Goal: Transaction & Acquisition: Book appointment/travel/reservation

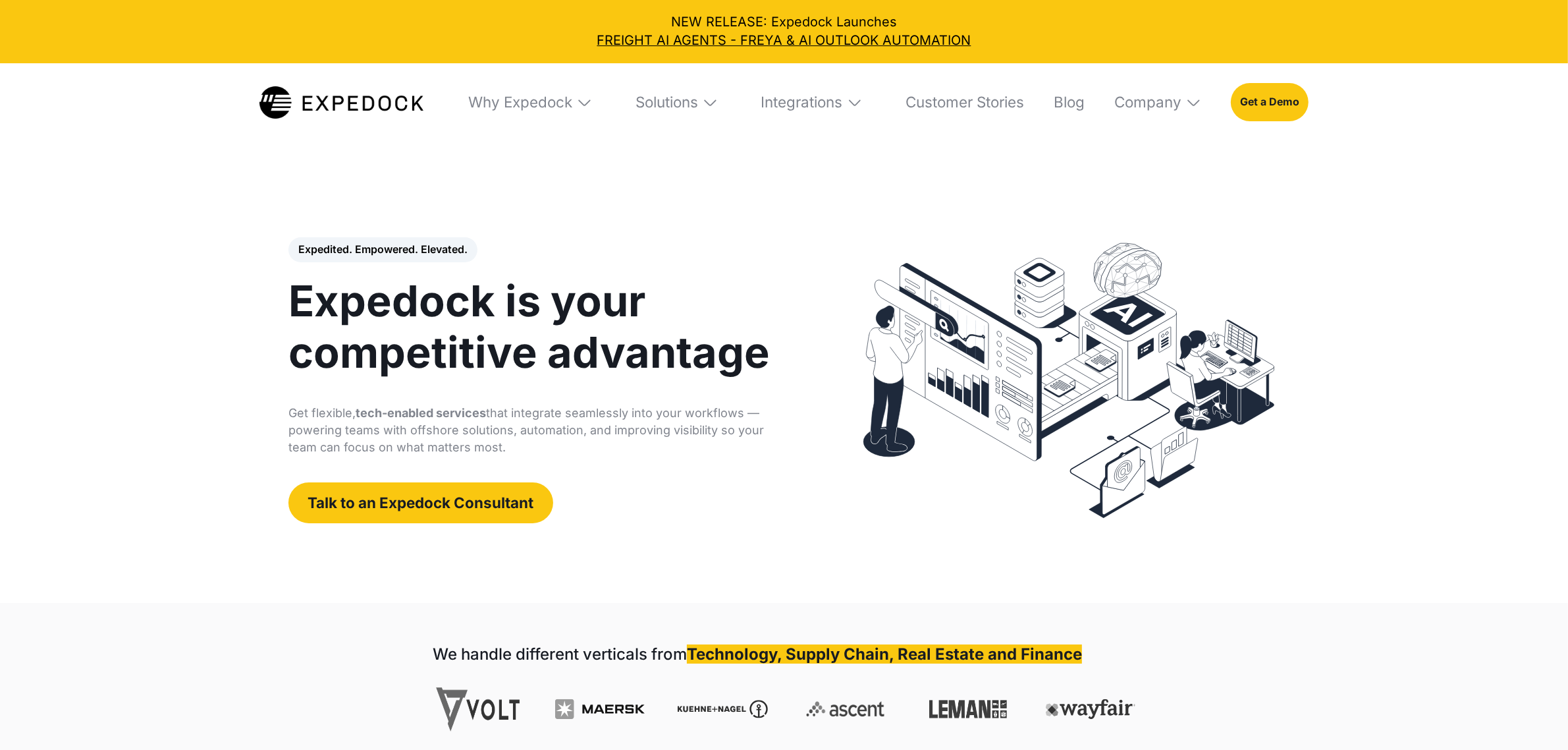
select select
click at [532, 109] on div "Why Expedock" at bounding box center [520, 102] width 104 height 19
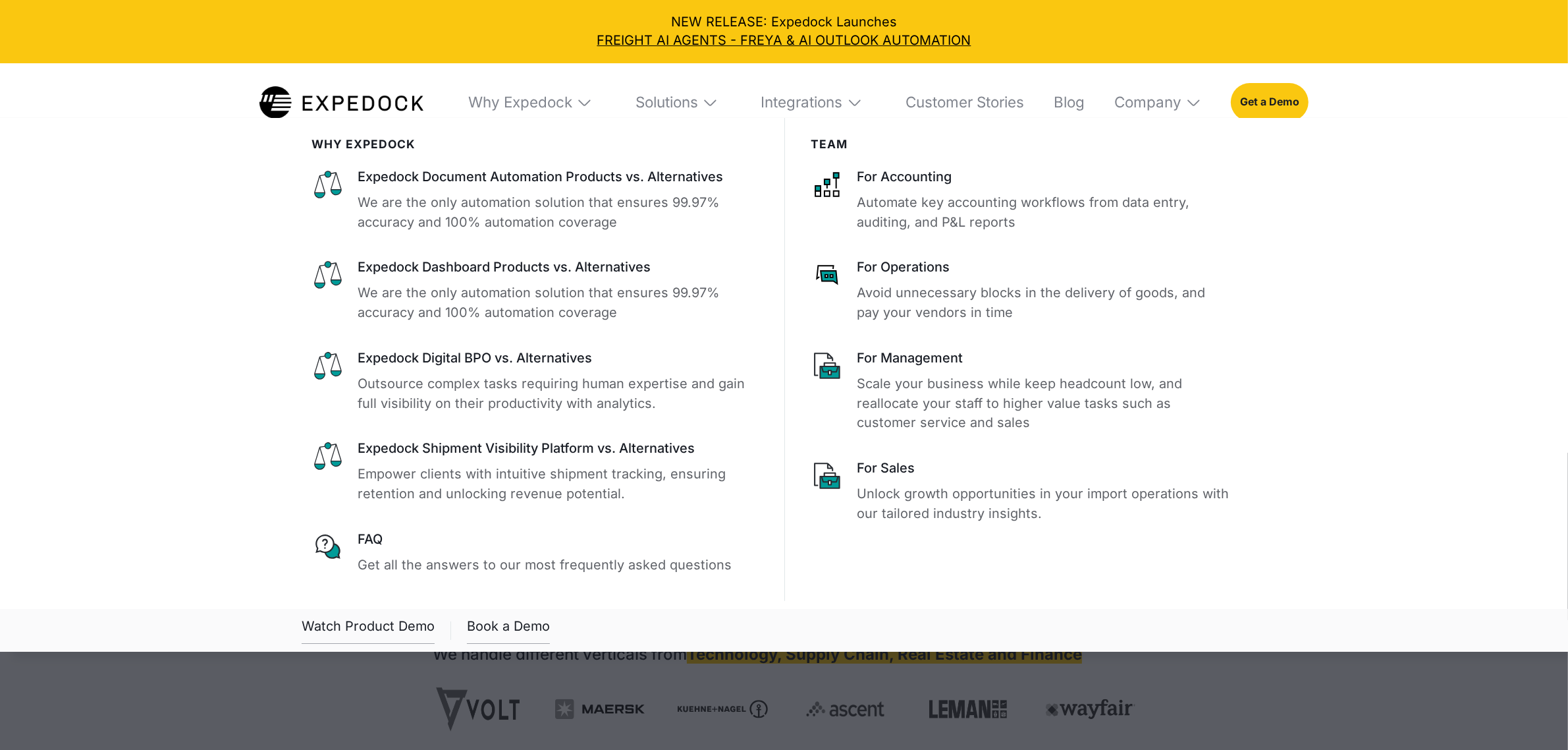
click at [517, 112] on div "Why Expedock" at bounding box center [530, 103] width 151 height 79
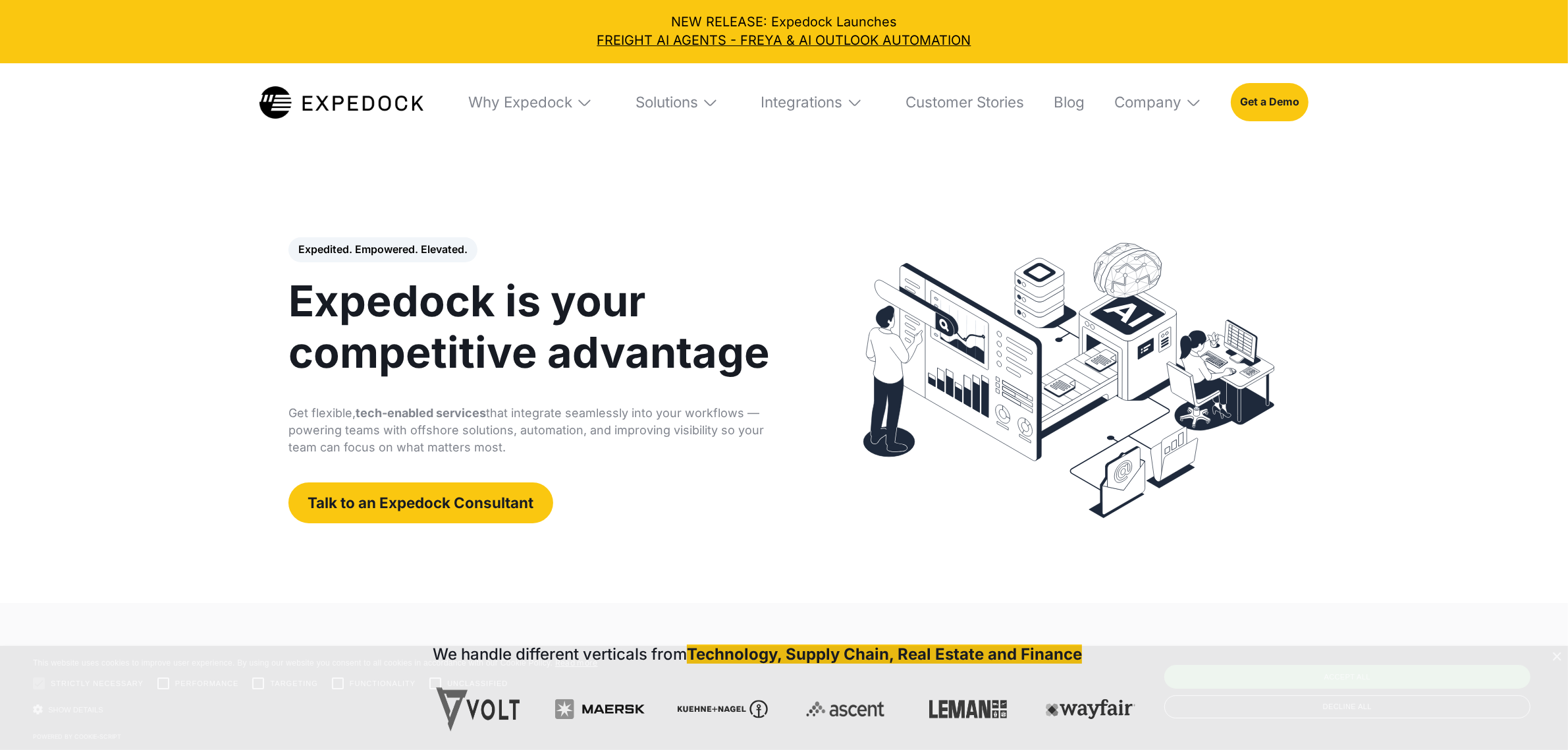
click at [517, 112] on div "Why Expedock" at bounding box center [530, 103] width 151 height 79
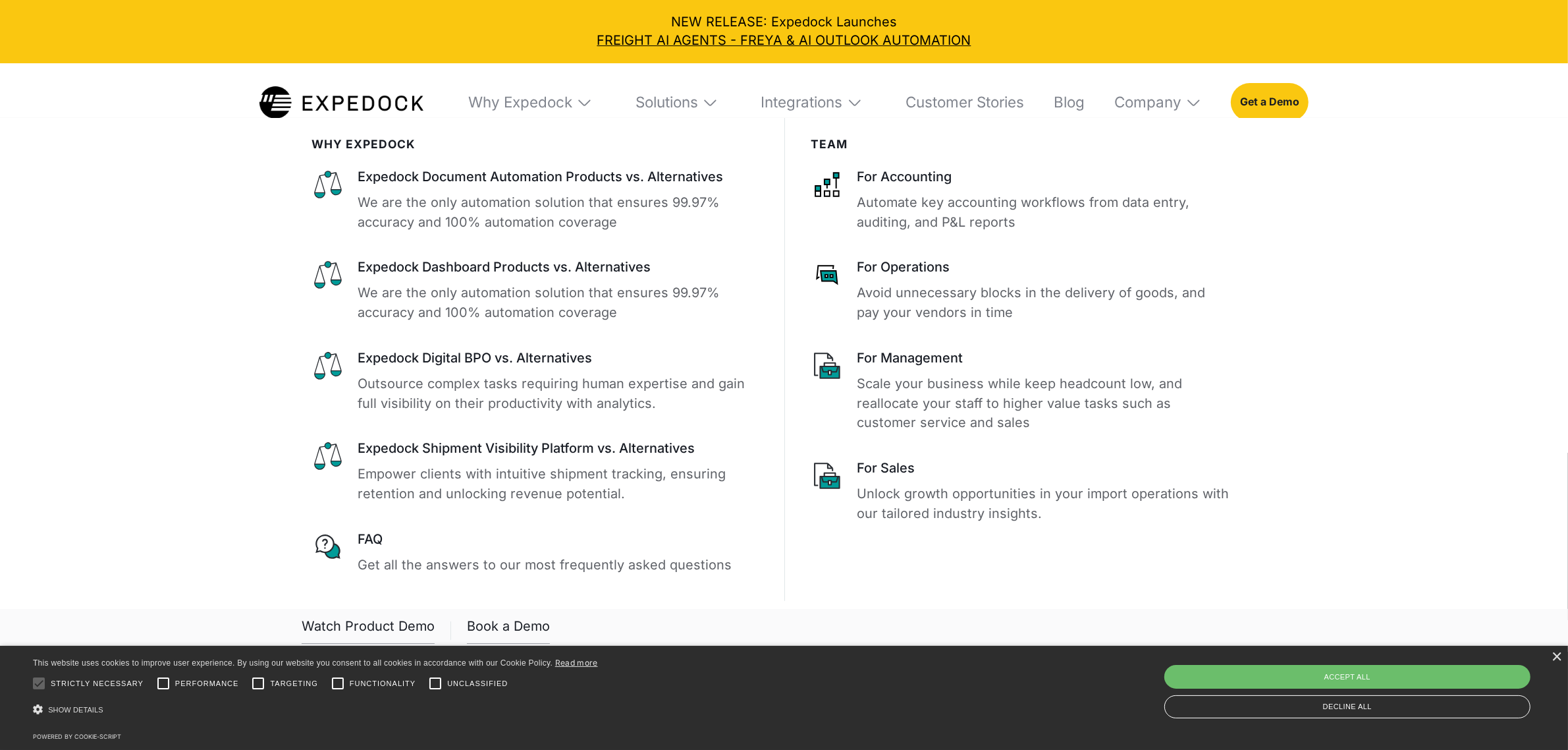
click at [517, 112] on div "Why Expedock" at bounding box center [530, 103] width 151 height 79
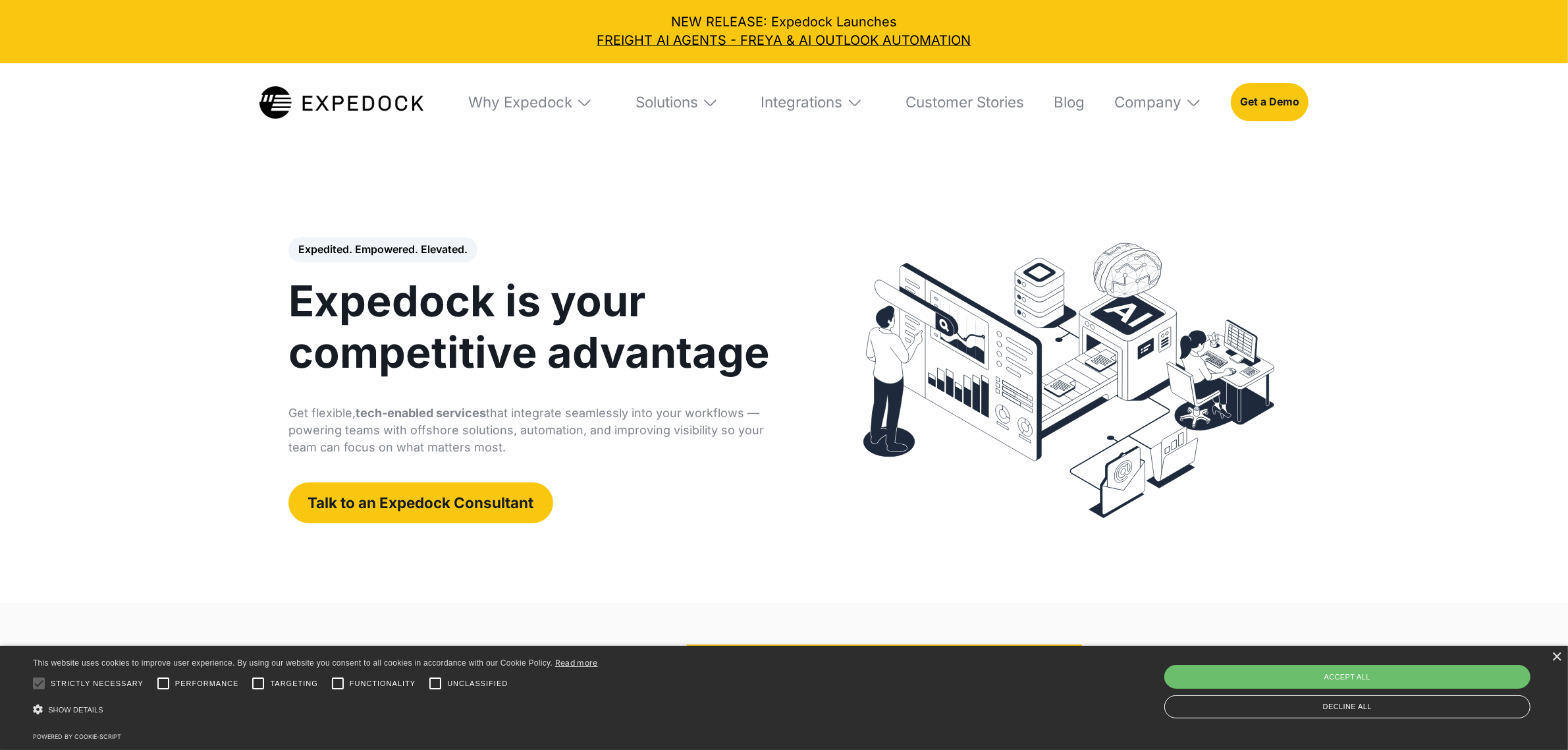
click at [517, 112] on div "Why Expedock" at bounding box center [530, 103] width 151 height 79
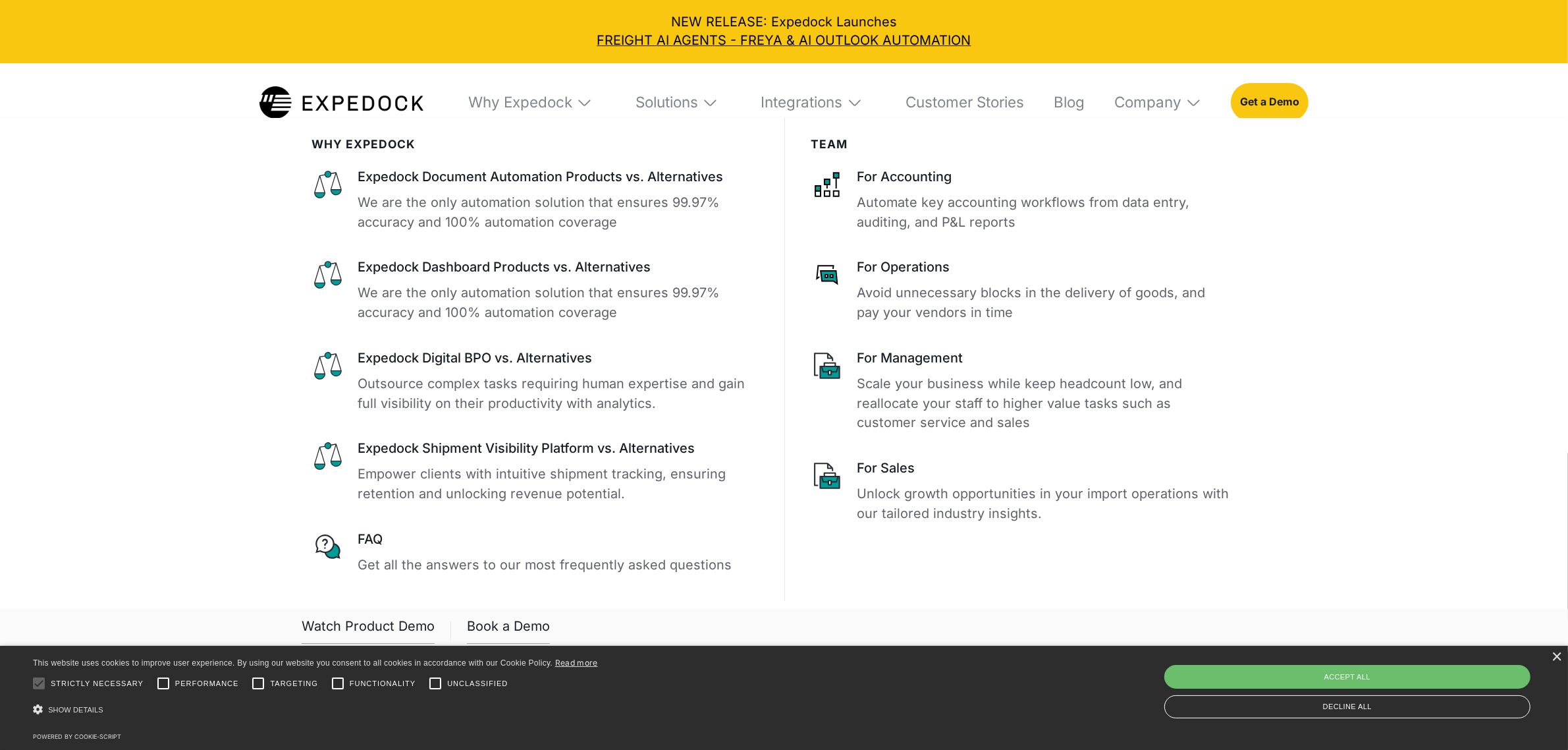
click at [517, 112] on div "Why Expedock" at bounding box center [530, 103] width 151 height 79
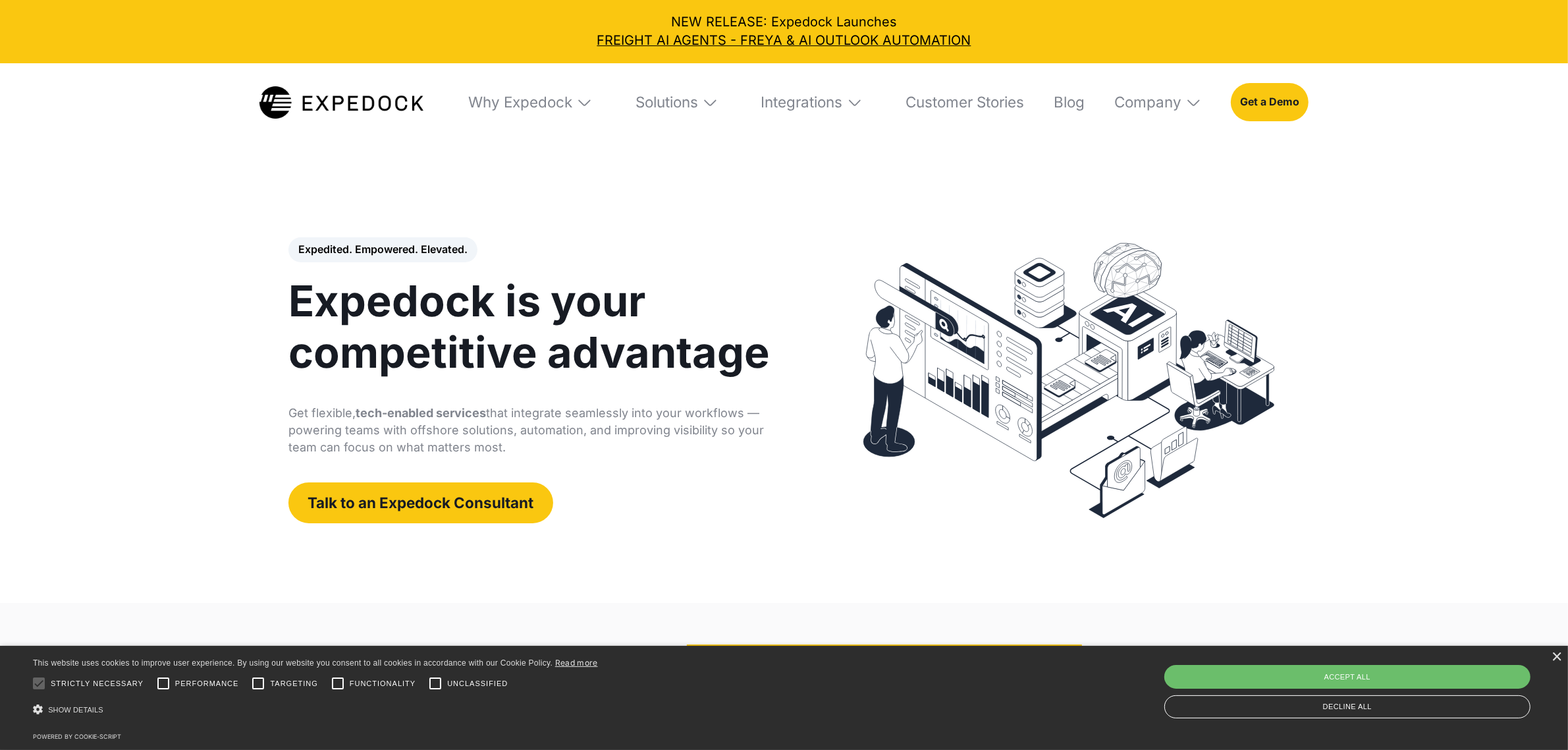
click at [517, 112] on div "Why Expedock" at bounding box center [530, 103] width 151 height 79
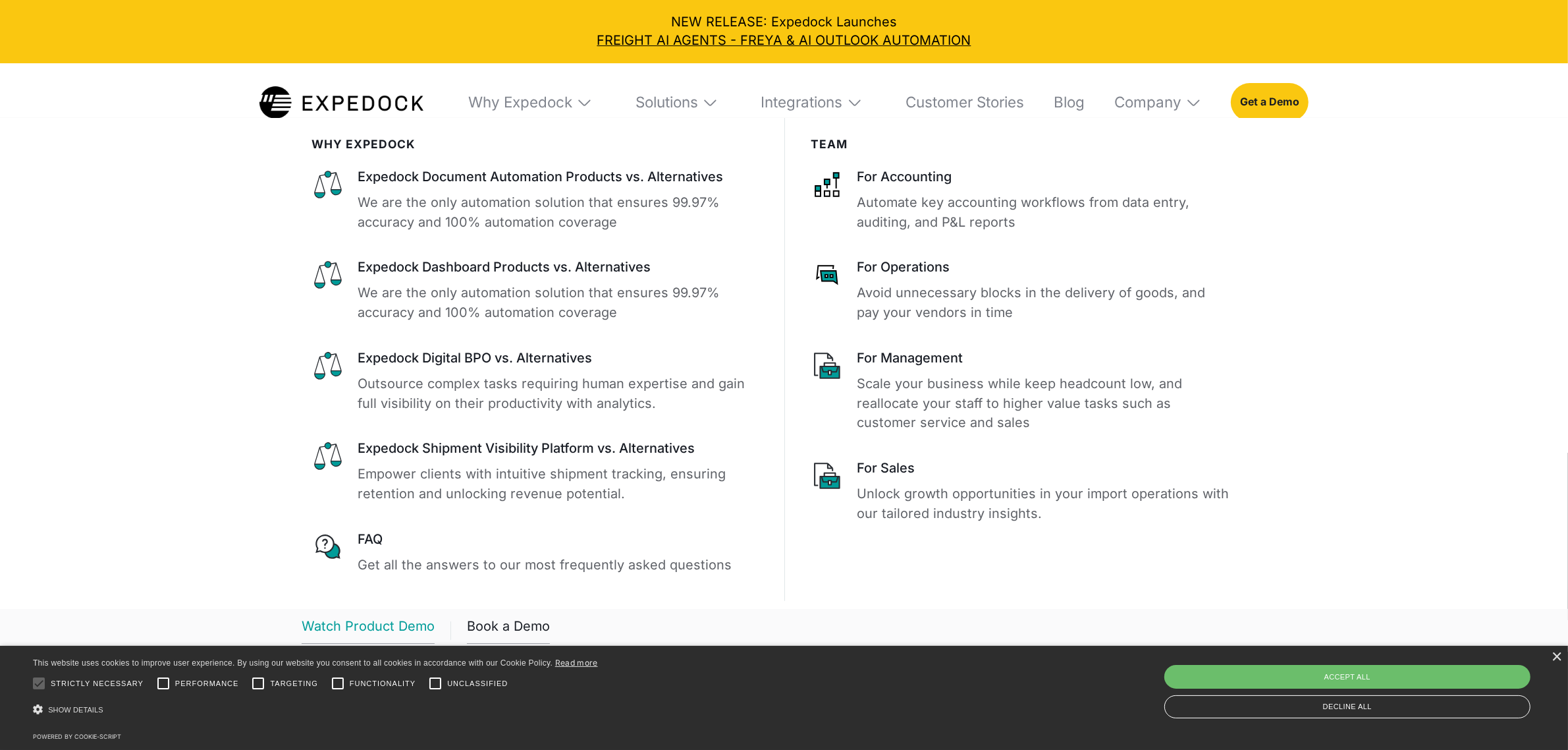
click at [371, 638] on div "Watch Product Demo" at bounding box center [367, 630] width 133 height 27
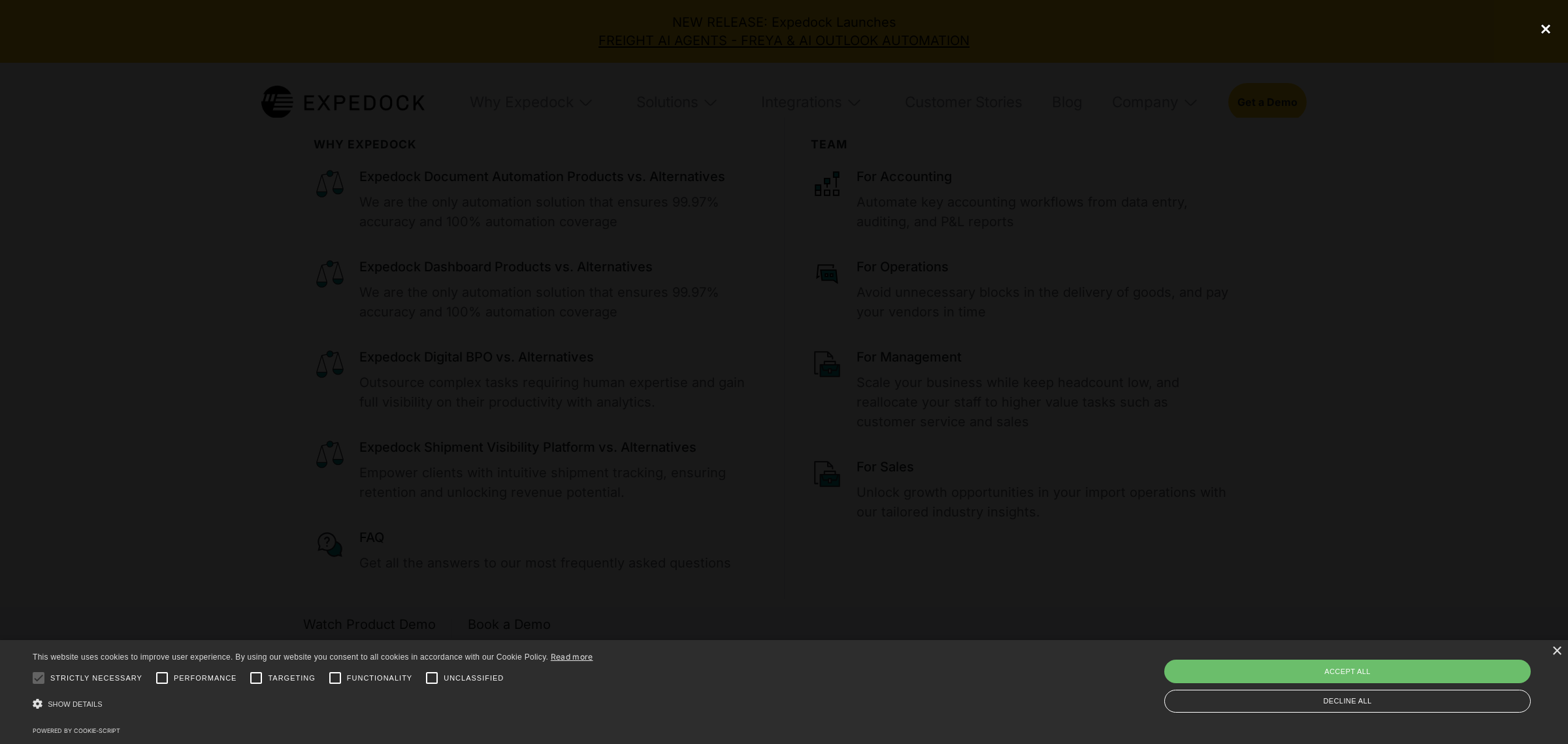
click at [1550, 30] on div "close lightbox" at bounding box center [1546, 29] width 44 height 29
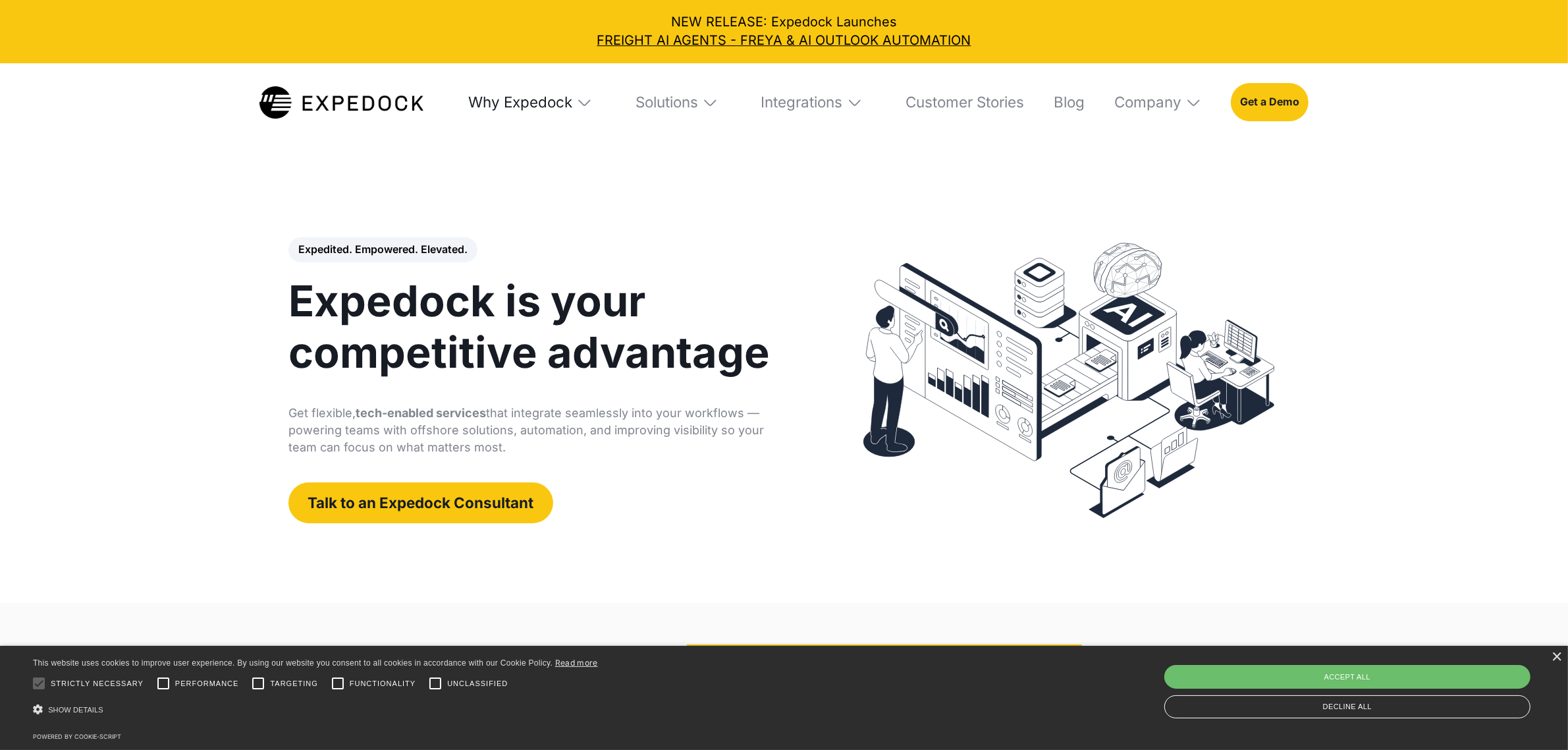
click at [531, 111] on div "Why Expedock" at bounding box center [520, 102] width 104 height 19
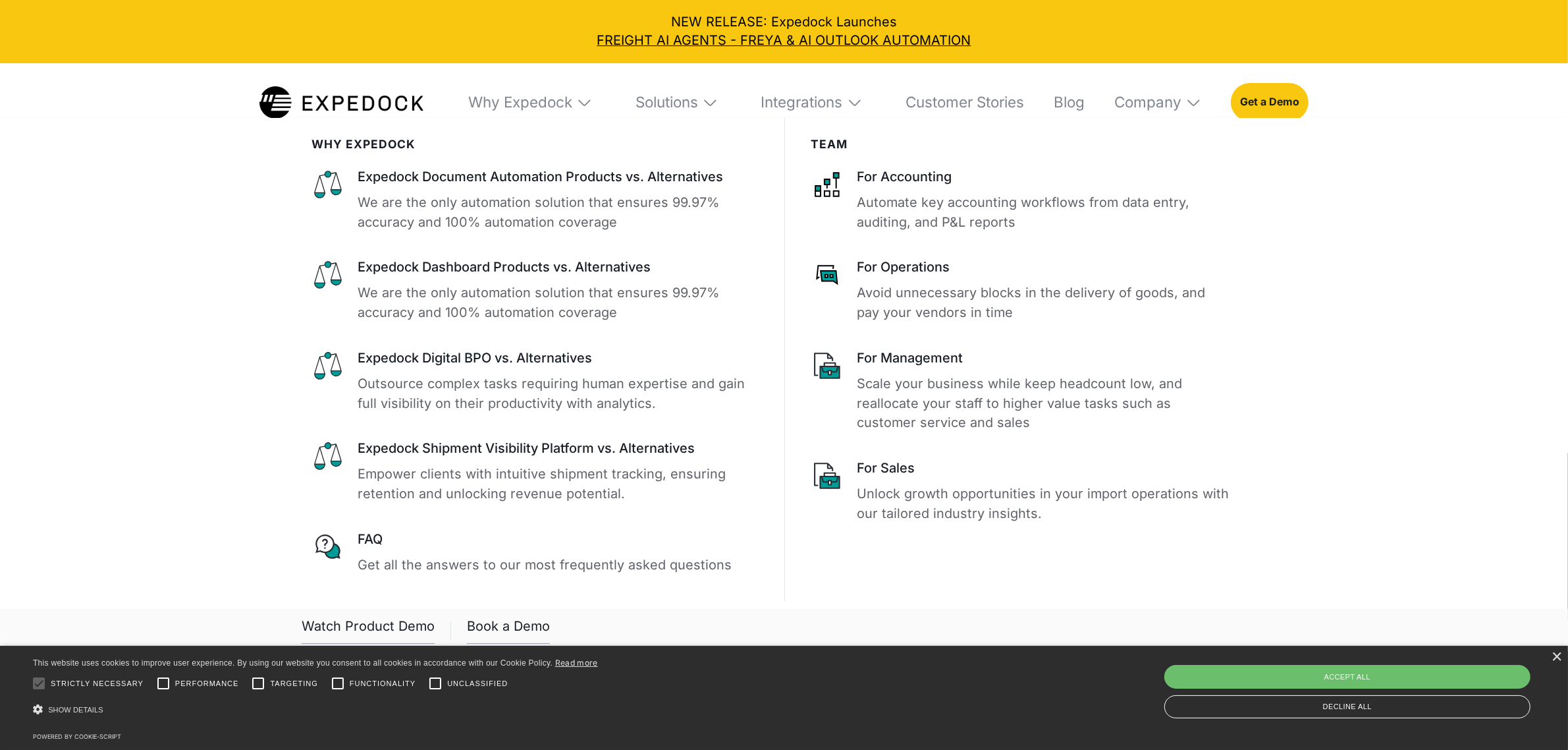
click at [508, 647] on div "× This website uses cookies to improve user experience. By using our website yo…" at bounding box center [784, 697] width 1568 height 104
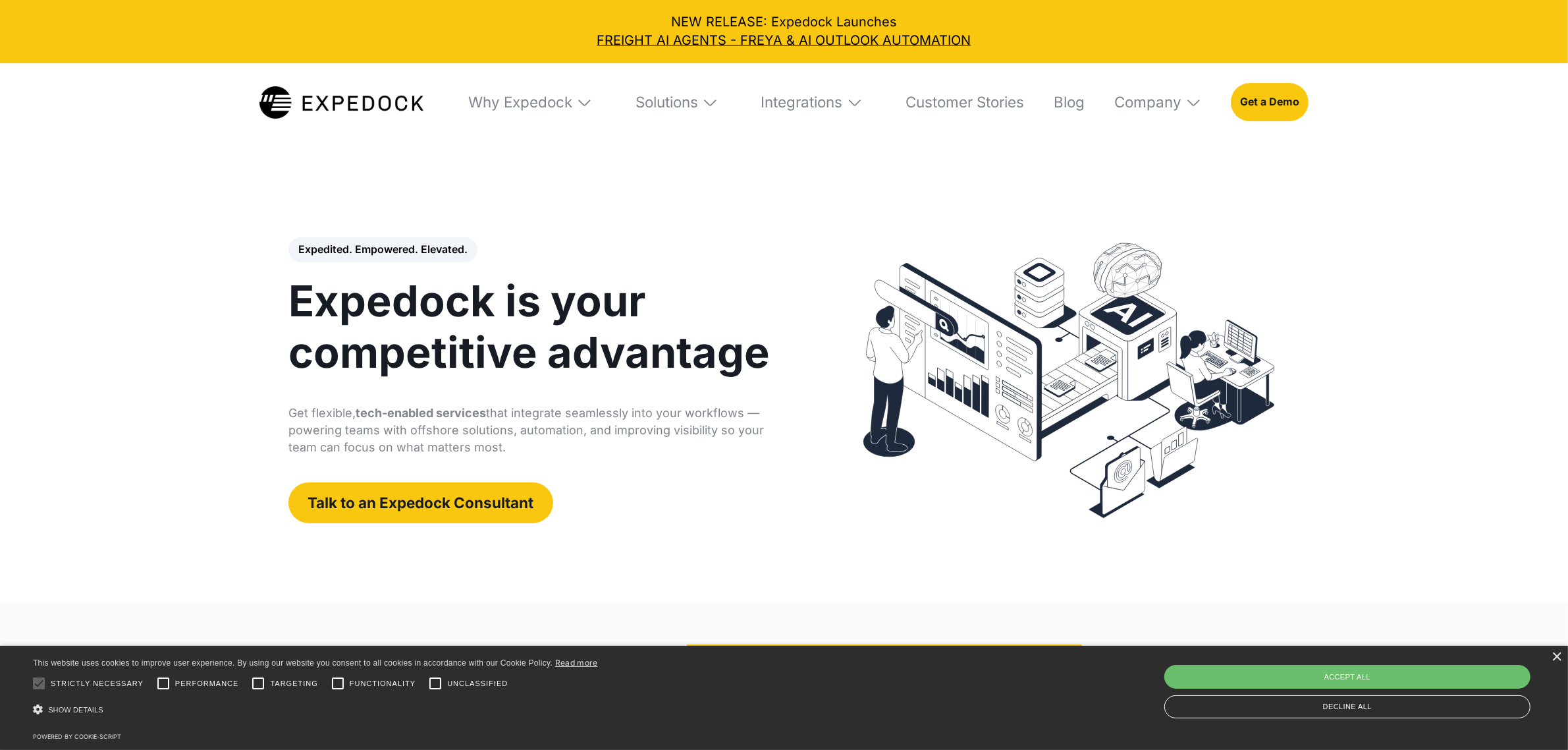
click at [562, 122] on div "Why Expedock" at bounding box center [530, 103] width 151 height 79
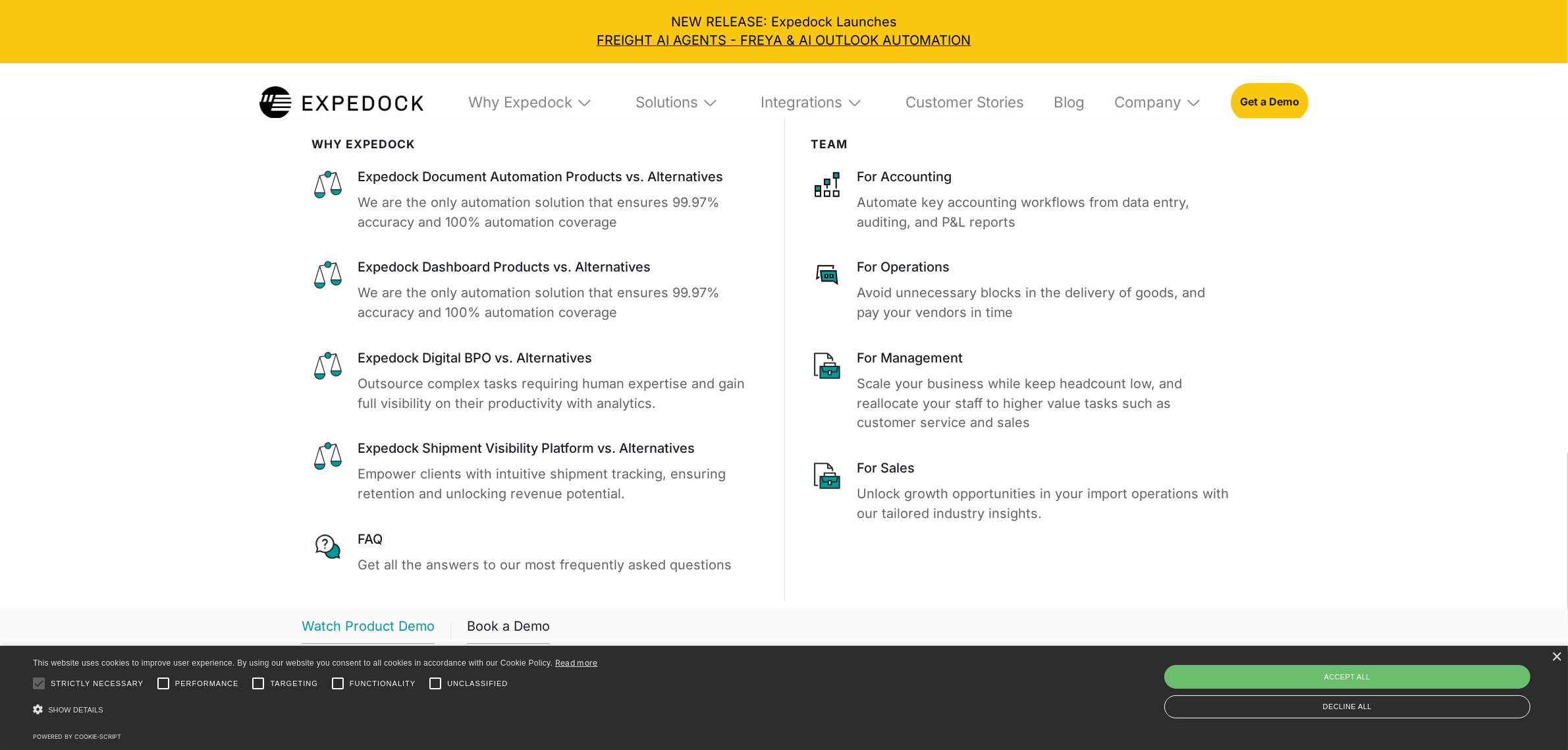
click at [382, 626] on div "Watch Product Demo" at bounding box center [367, 630] width 133 height 27
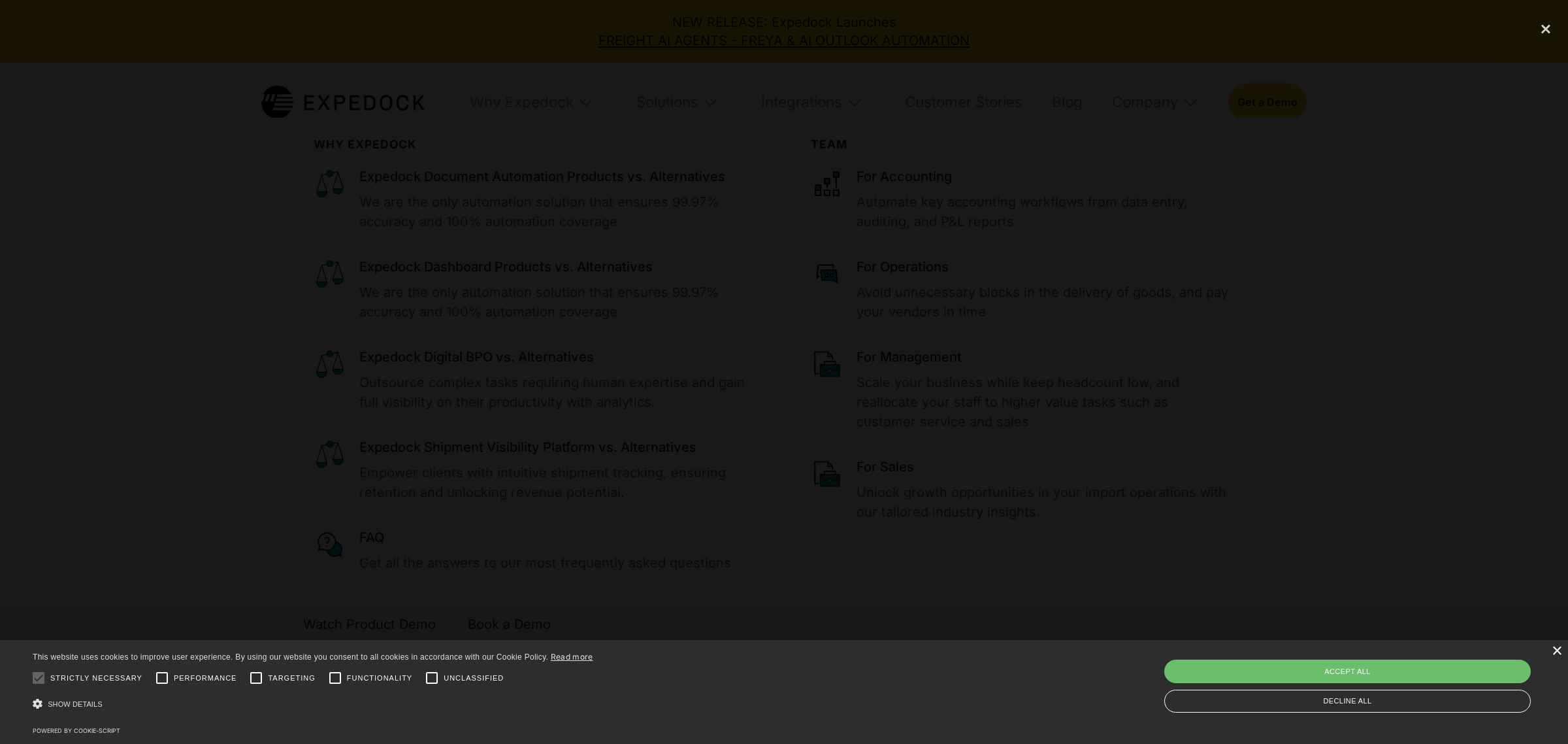
click at [1554, 647] on div "×" at bounding box center [1557, 651] width 10 height 10
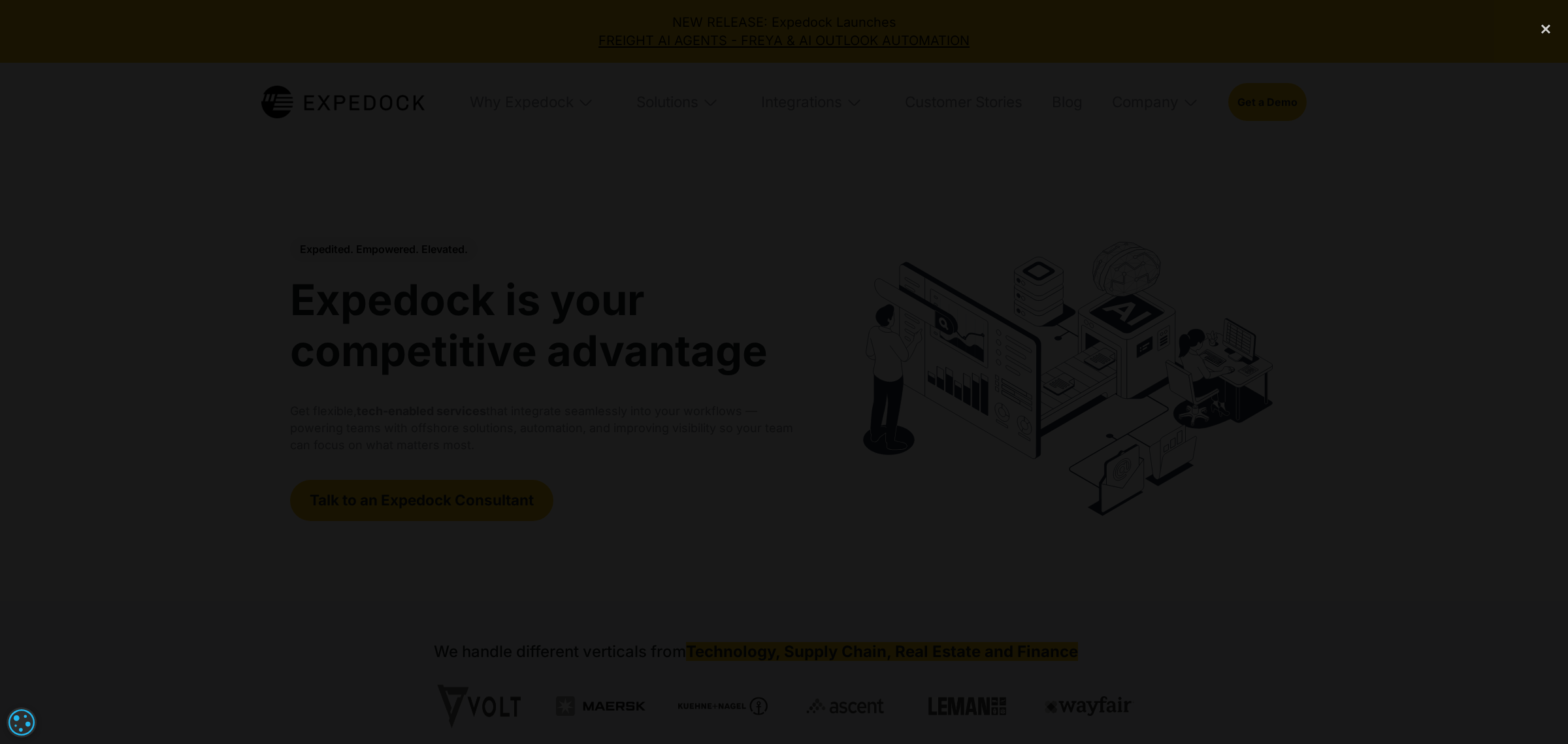
click at [1164, 194] on div at bounding box center [784, 372] width 1568 height 714
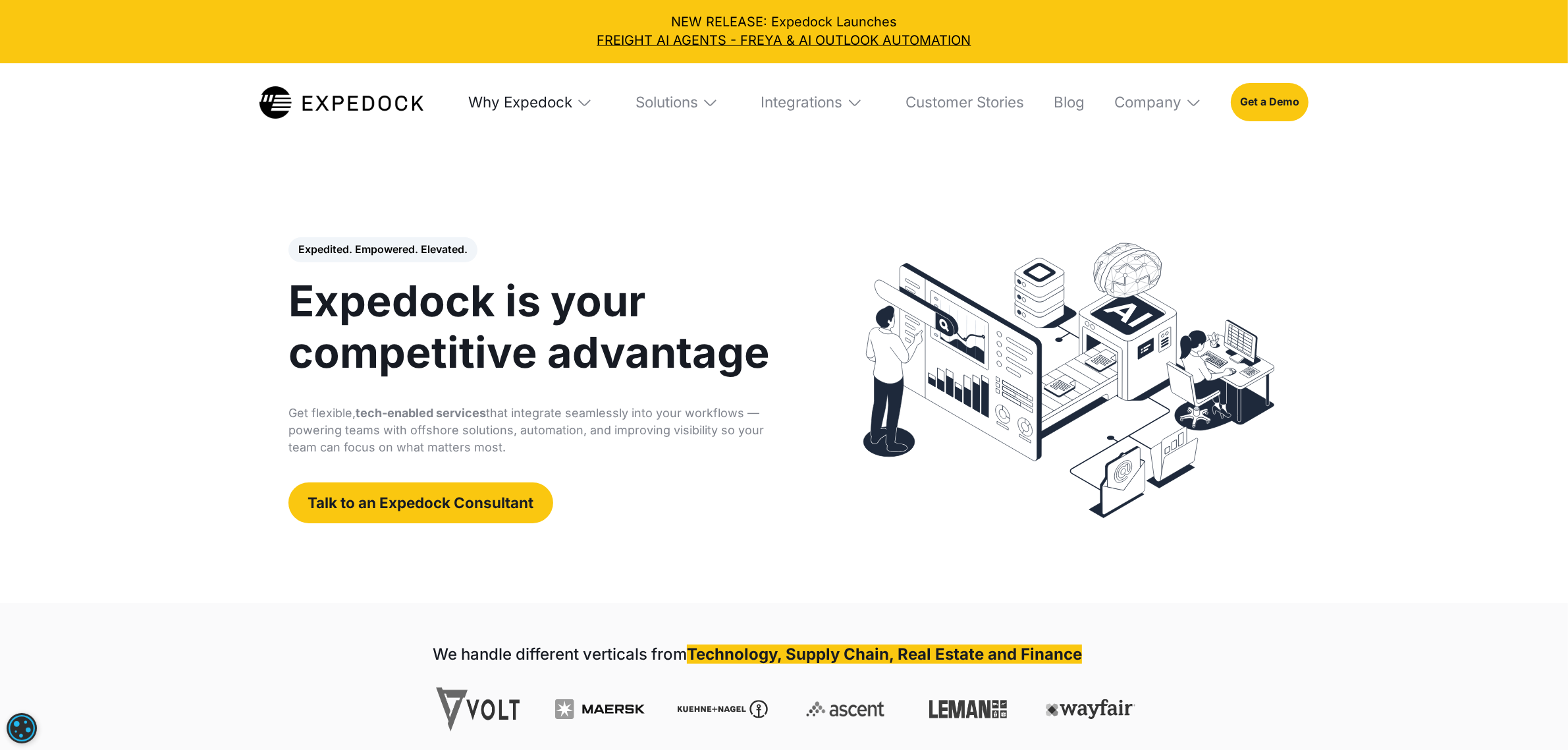
click at [531, 105] on div "Why Expedock" at bounding box center [520, 102] width 104 height 19
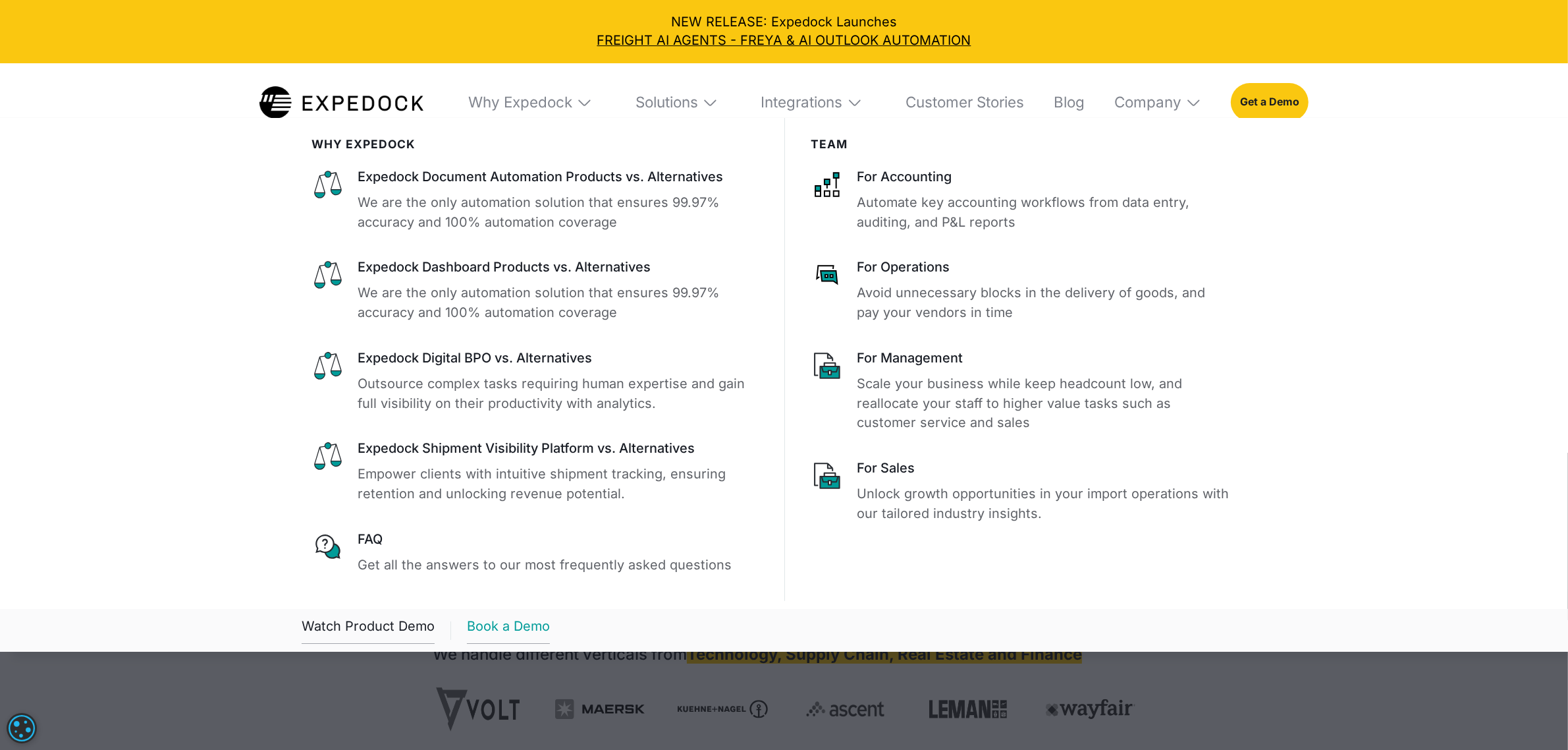
click at [504, 627] on link "Book a Demo" at bounding box center [508, 630] width 83 height 27
